Goal: Find specific page/section: Find specific page/section

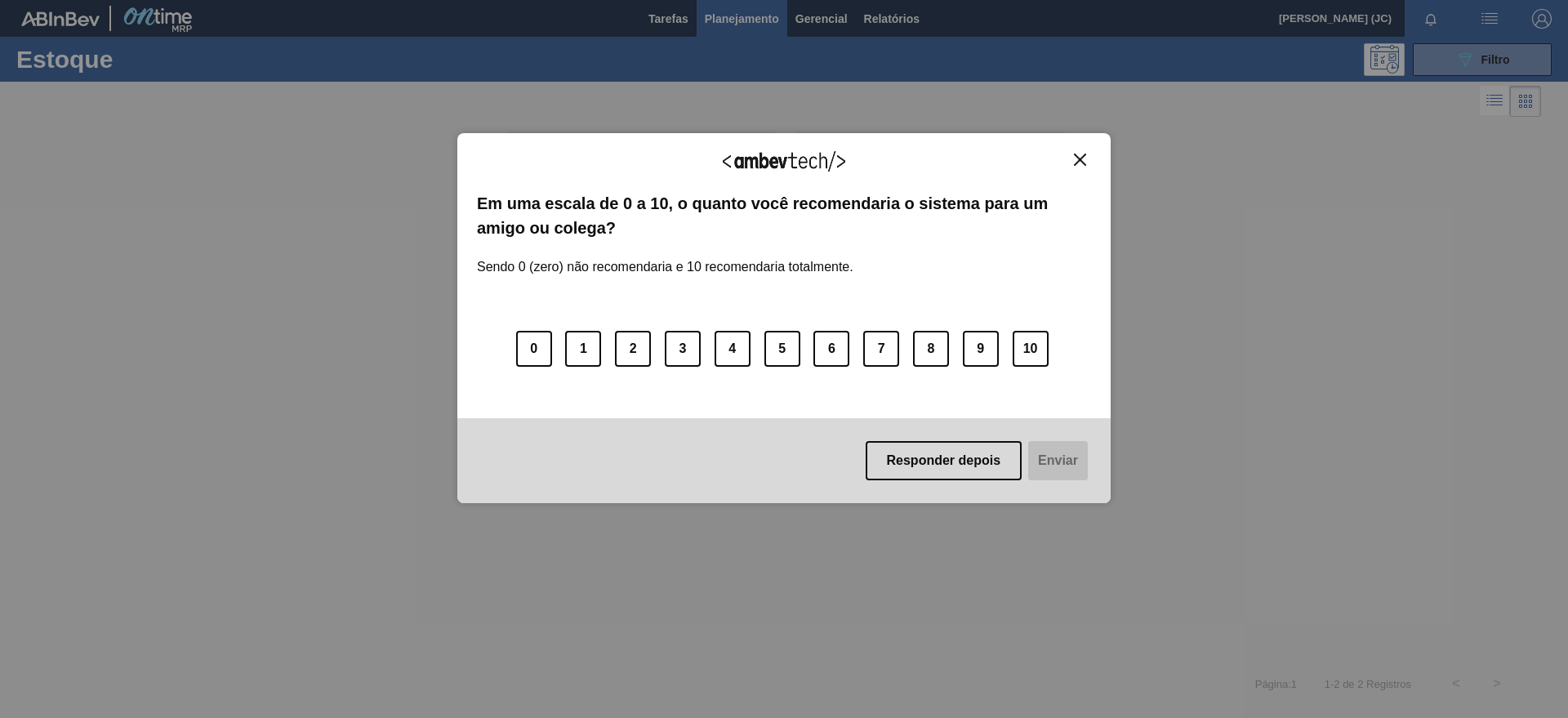
click at [1073, 158] on button "Close" at bounding box center [1079, 160] width 22 height 14
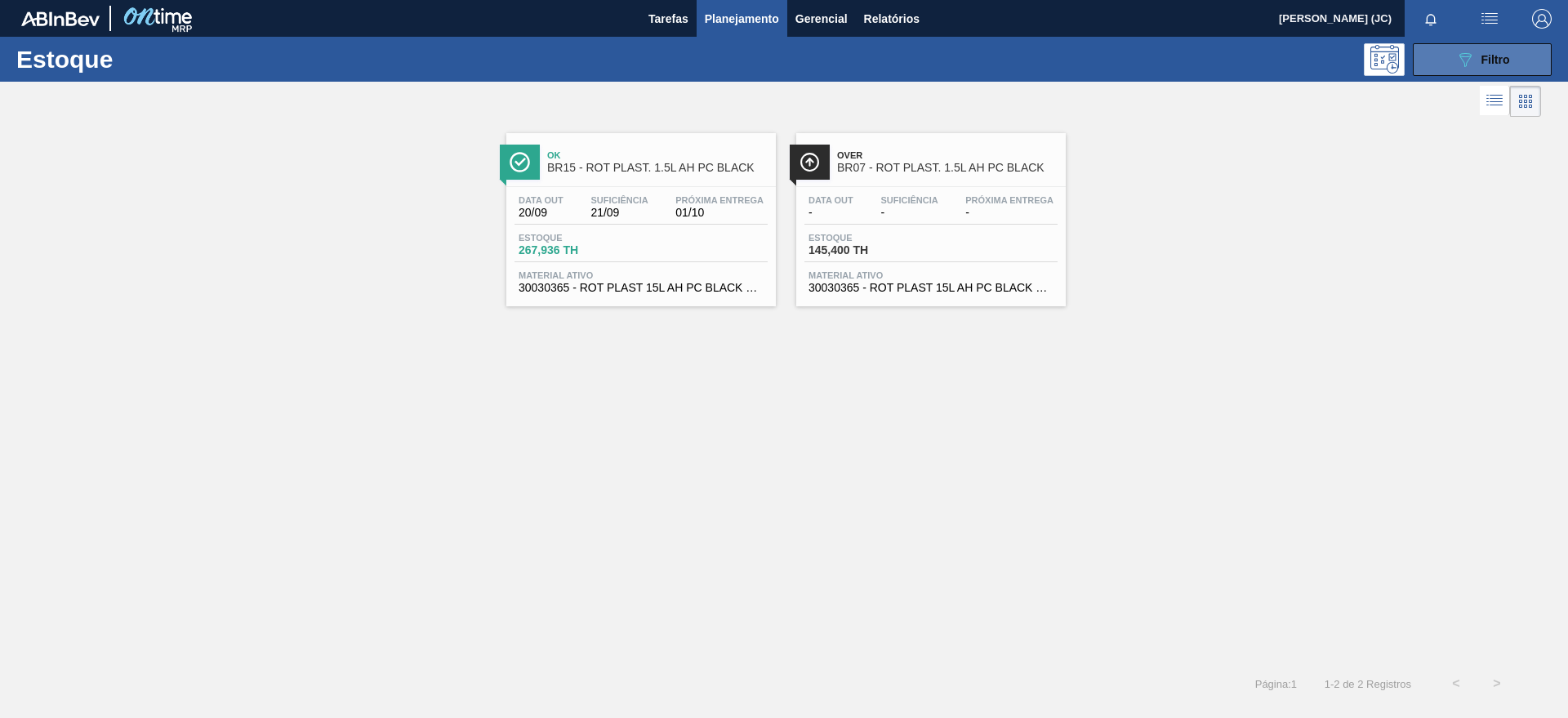
click at [1440, 55] on button "089F7B8B-B2A5-4AFE-B5C0-19BA573D28AC Filtro" at bounding box center [1483, 60] width 139 height 33
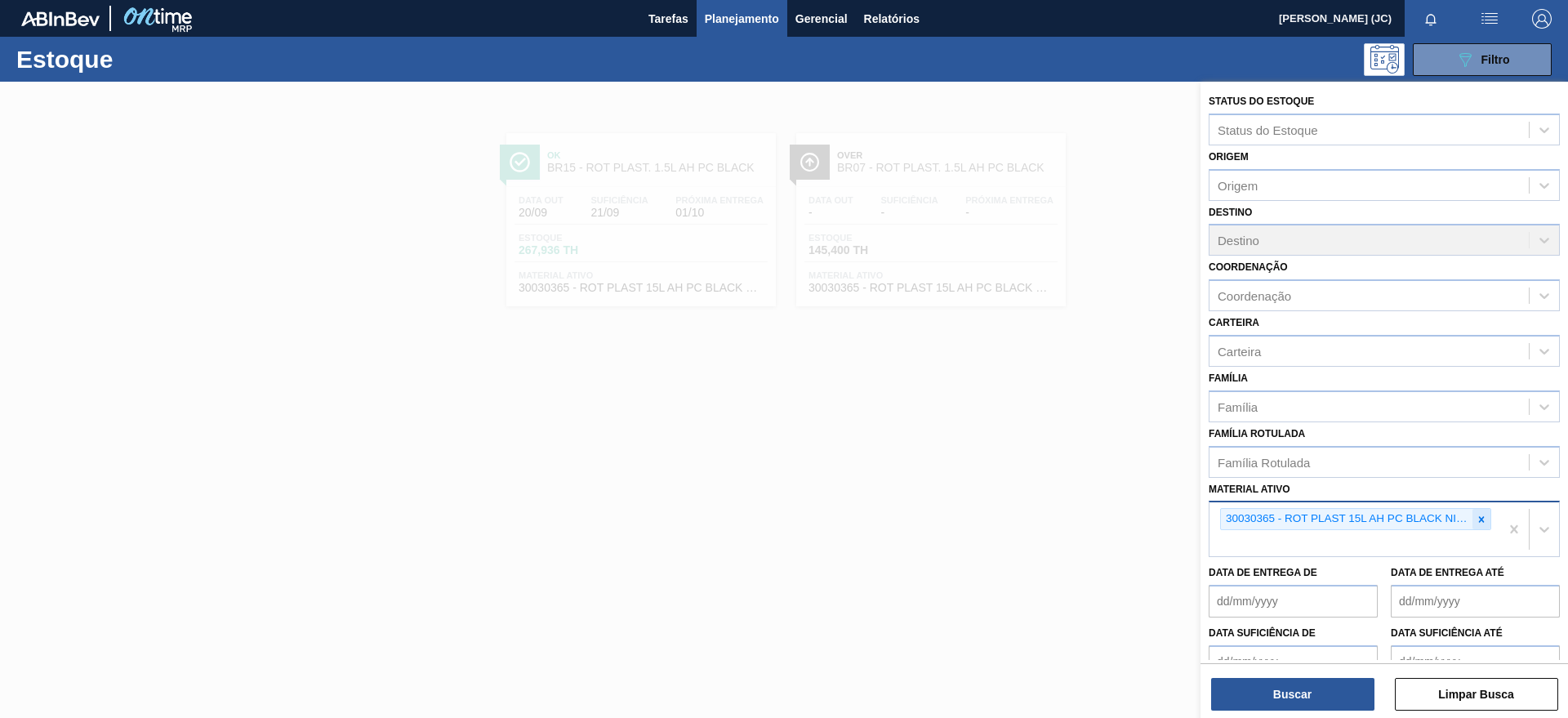
click at [1478, 514] on icon at bounding box center [1481, 519] width 11 height 11
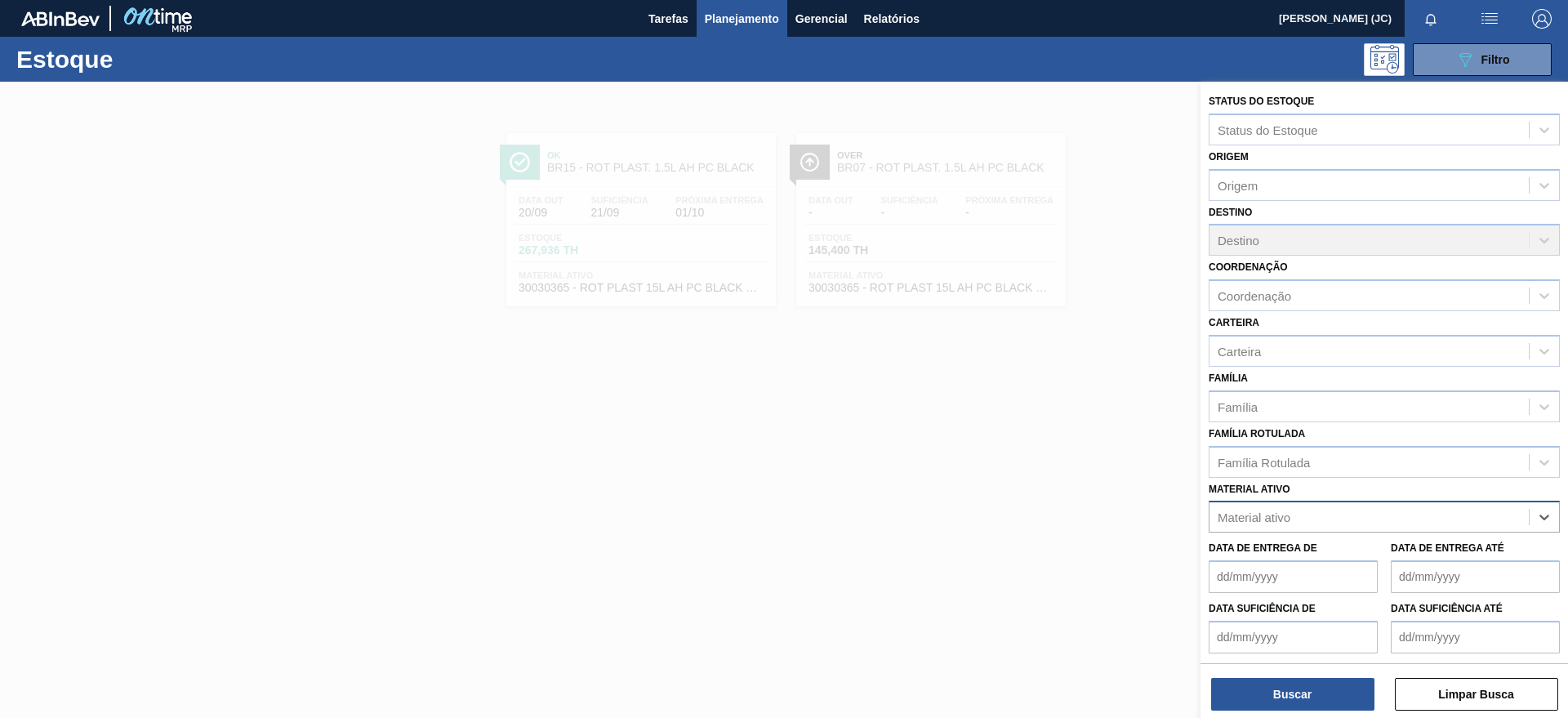
paste ativo "30017817"
type ativo "30017817"
click at [1345, 560] on div "30017817 - ROT PLAST 2L H GCA S / ACUCAR NIV23" at bounding box center [1384, 557] width 352 height 30
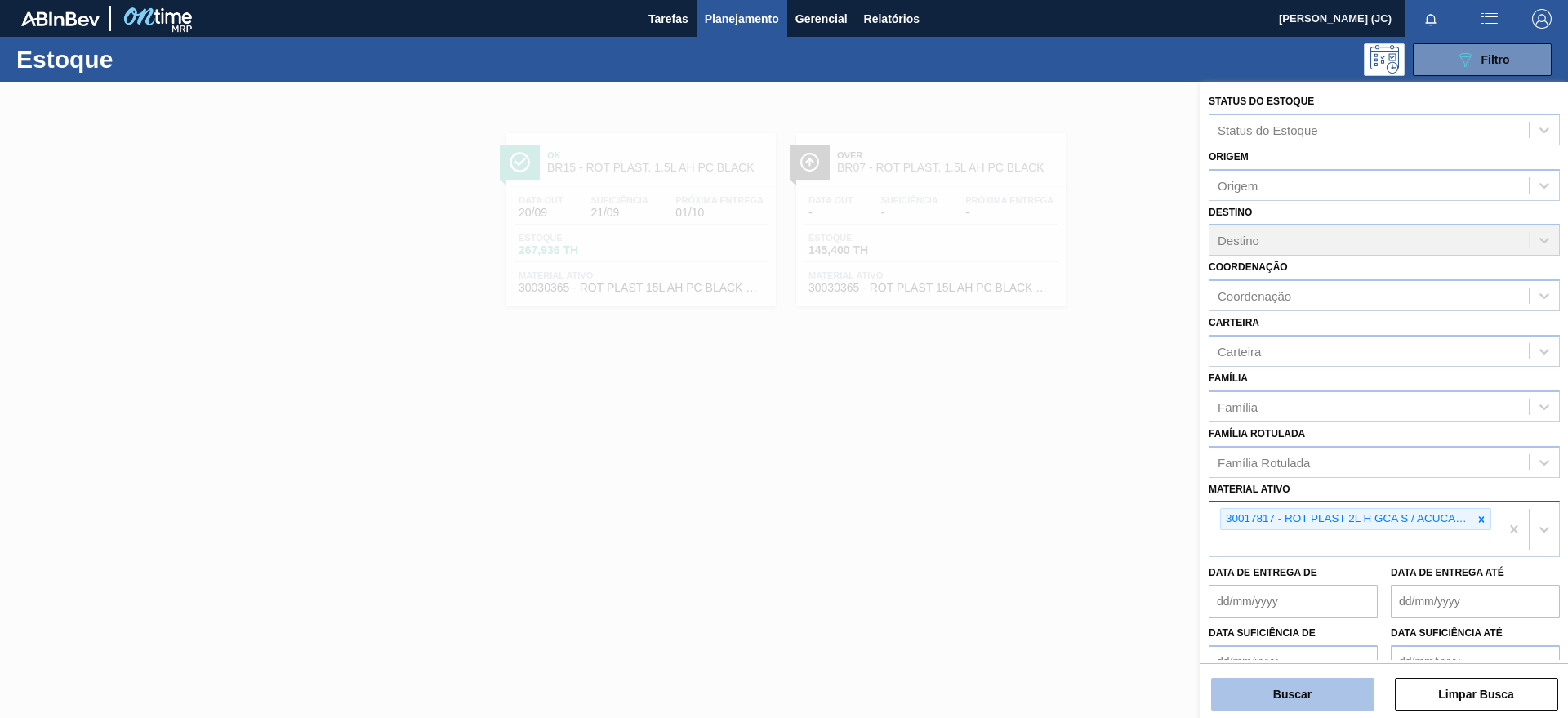
click at [1289, 691] on button "Buscar" at bounding box center [1293, 695] width 163 height 33
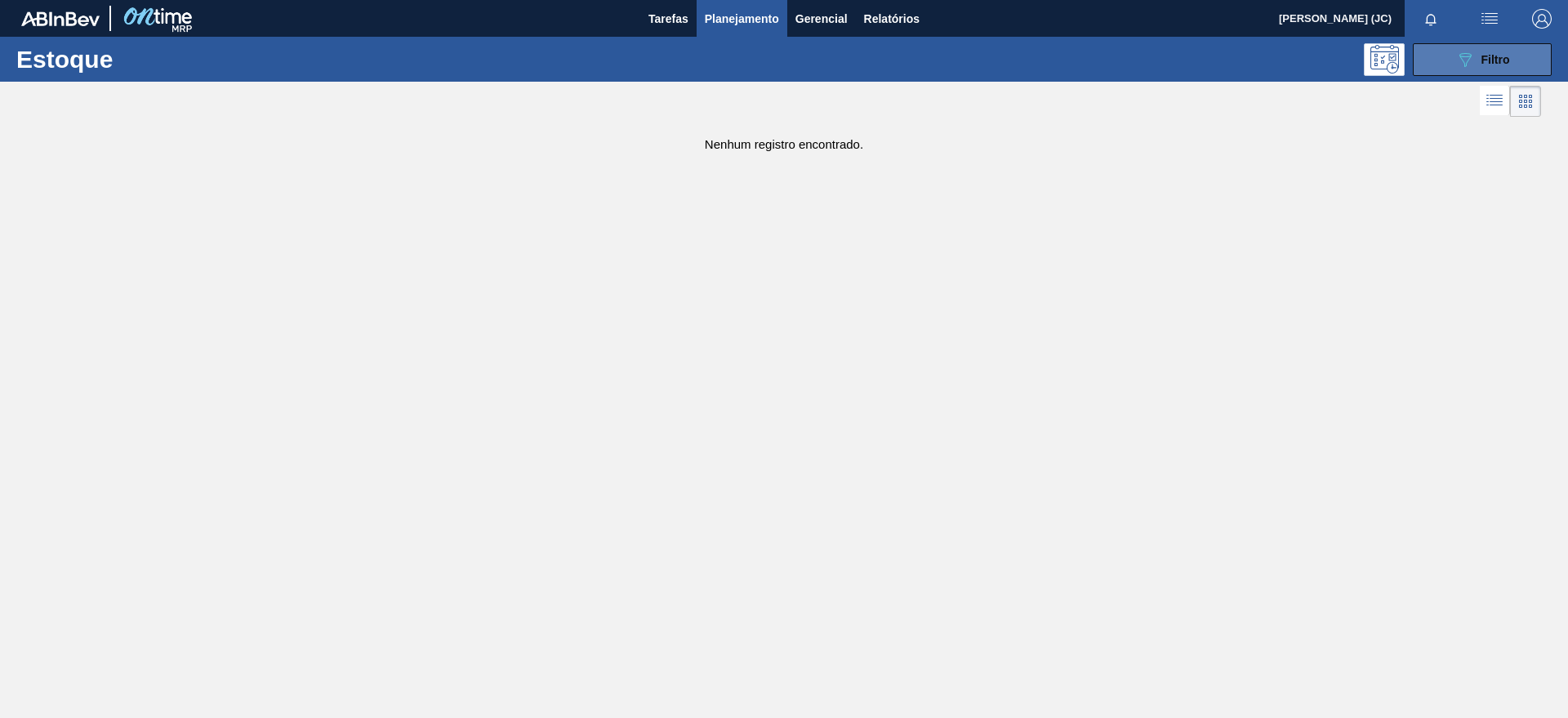
click at [1440, 55] on button "089F7B8B-B2A5-4AFE-B5C0-19BA573D28AC Filtro" at bounding box center [1483, 60] width 139 height 33
